Goal: Find specific page/section: Find specific page/section

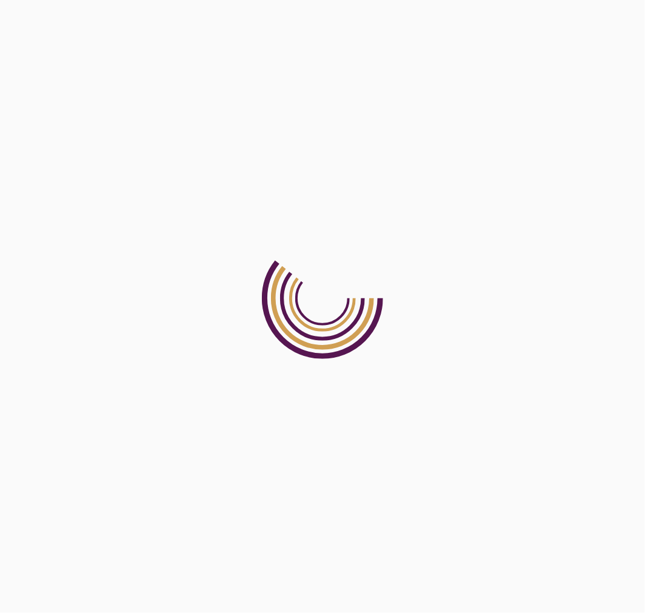
click at [207, 0] on html at bounding box center [322, 0] width 645 height 0
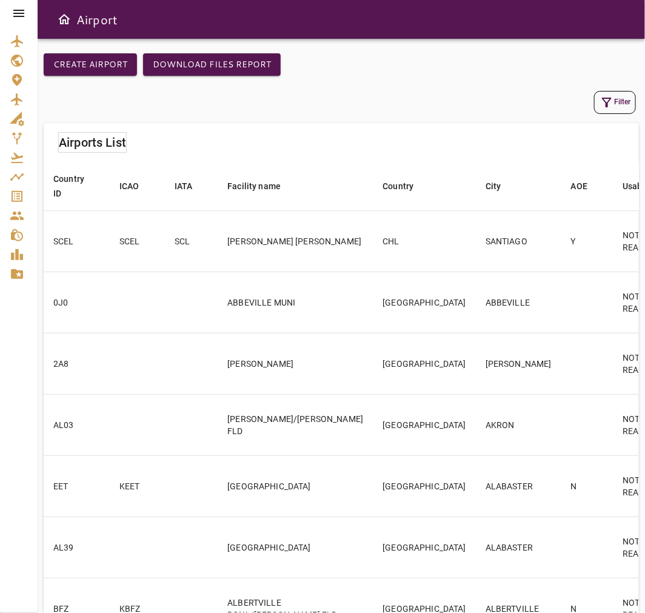
click at [21, 13] on icon at bounding box center [18, 13] width 11 height 7
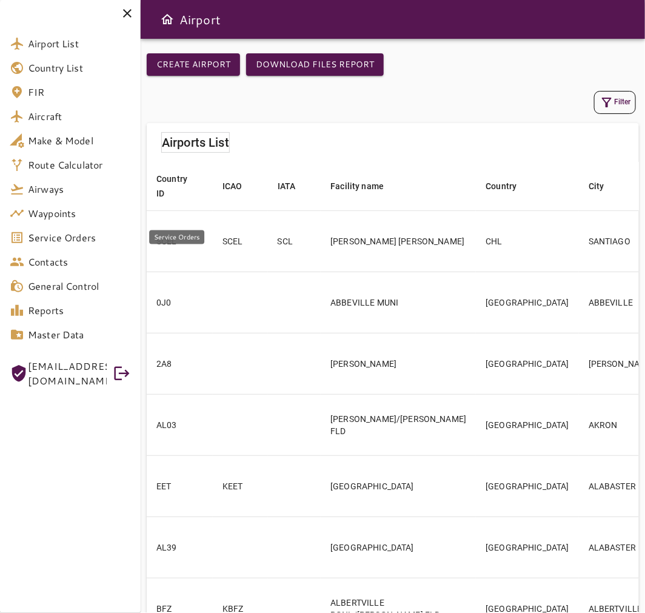
click at [112, 234] on span "Service Orders" at bounding box center [79, 238] width 103 height 15
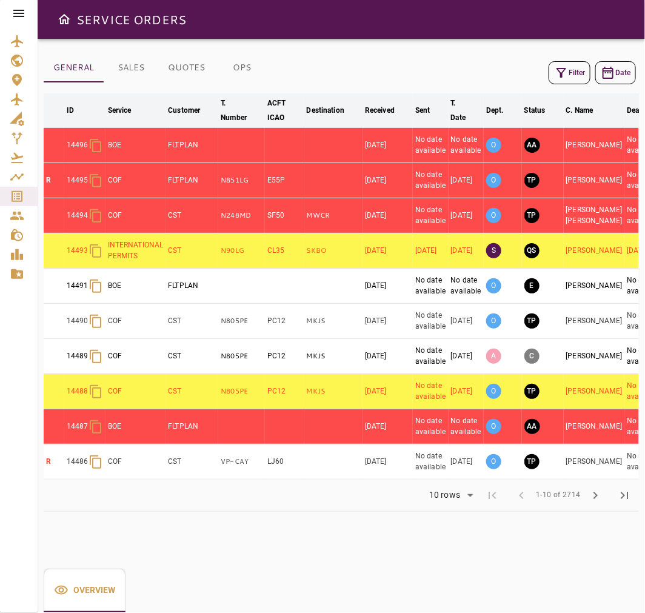
click at [22, 14] on icon at bounding box center [19, 13] width 15 height 15
